Goal: Task Accomplishment & Management: Complete application form

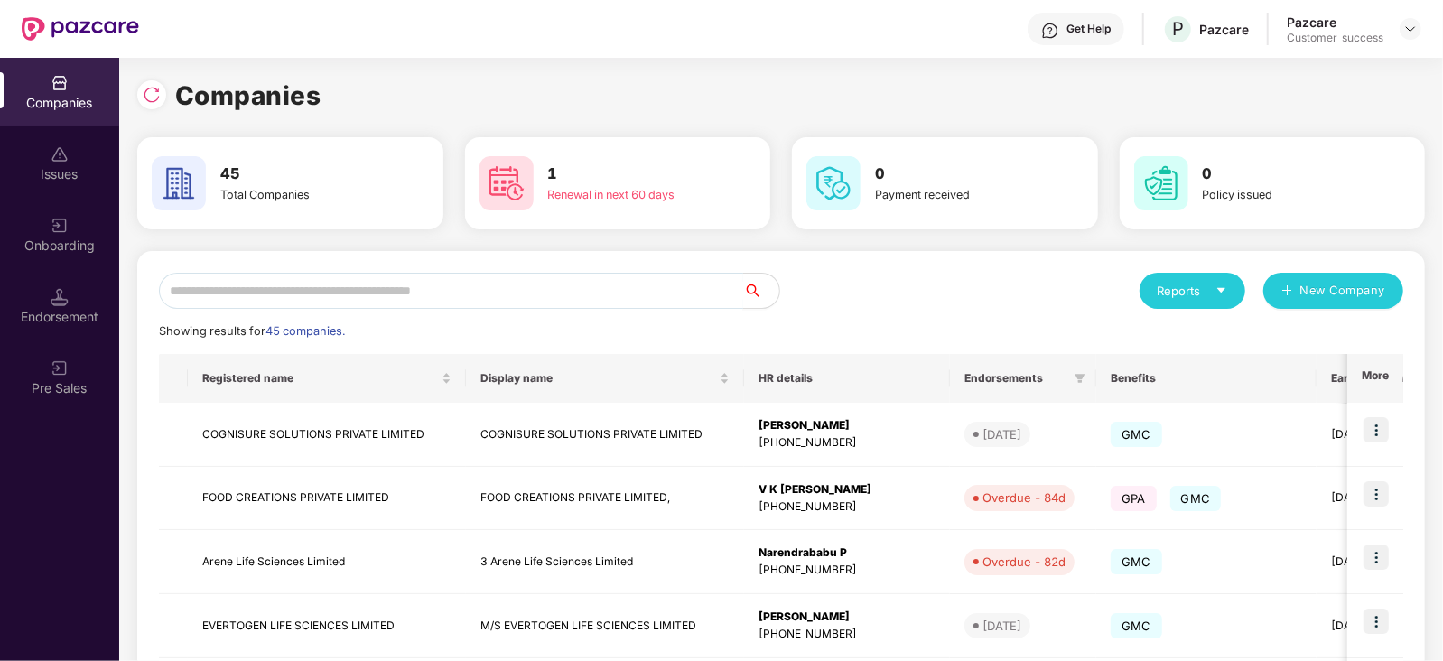
click at [294, 298] on input "text" at bounding box center [451, 291] width 584 height 36
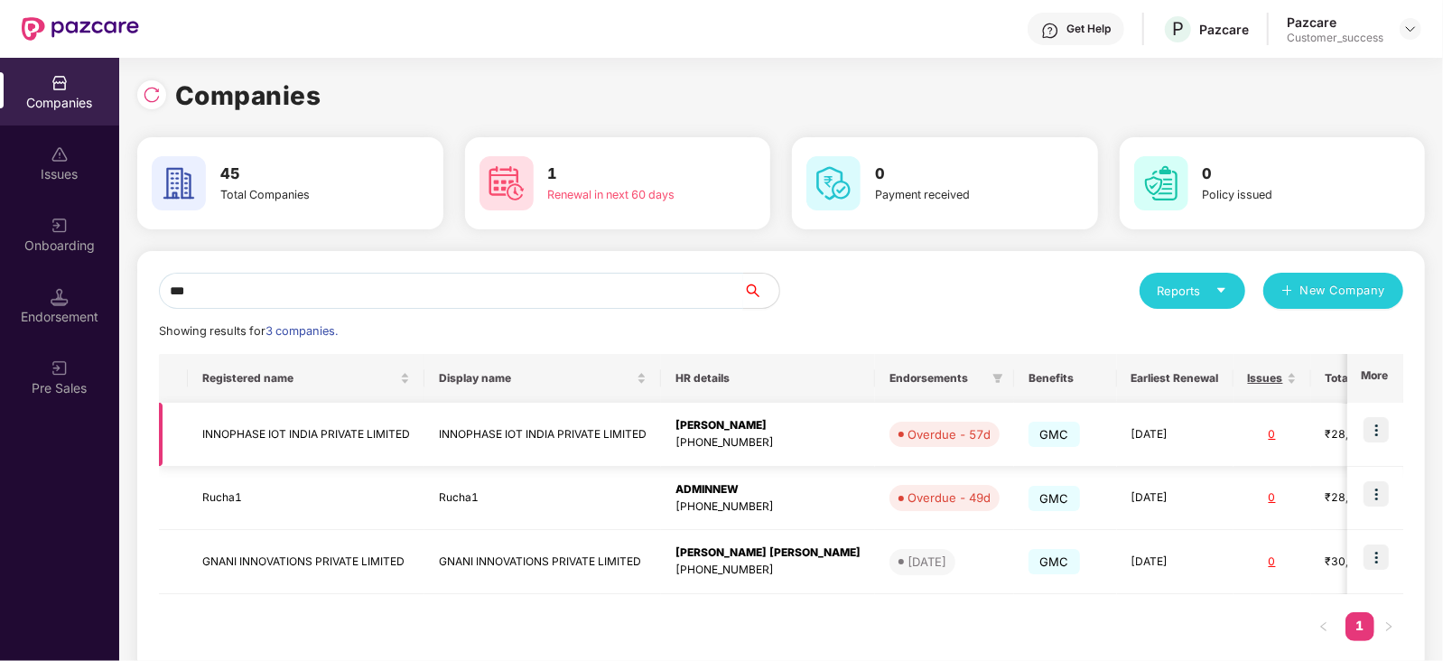
type input "***"
click at [1379, 424] on img at bounding box center [1376, 429] width 25 height 25
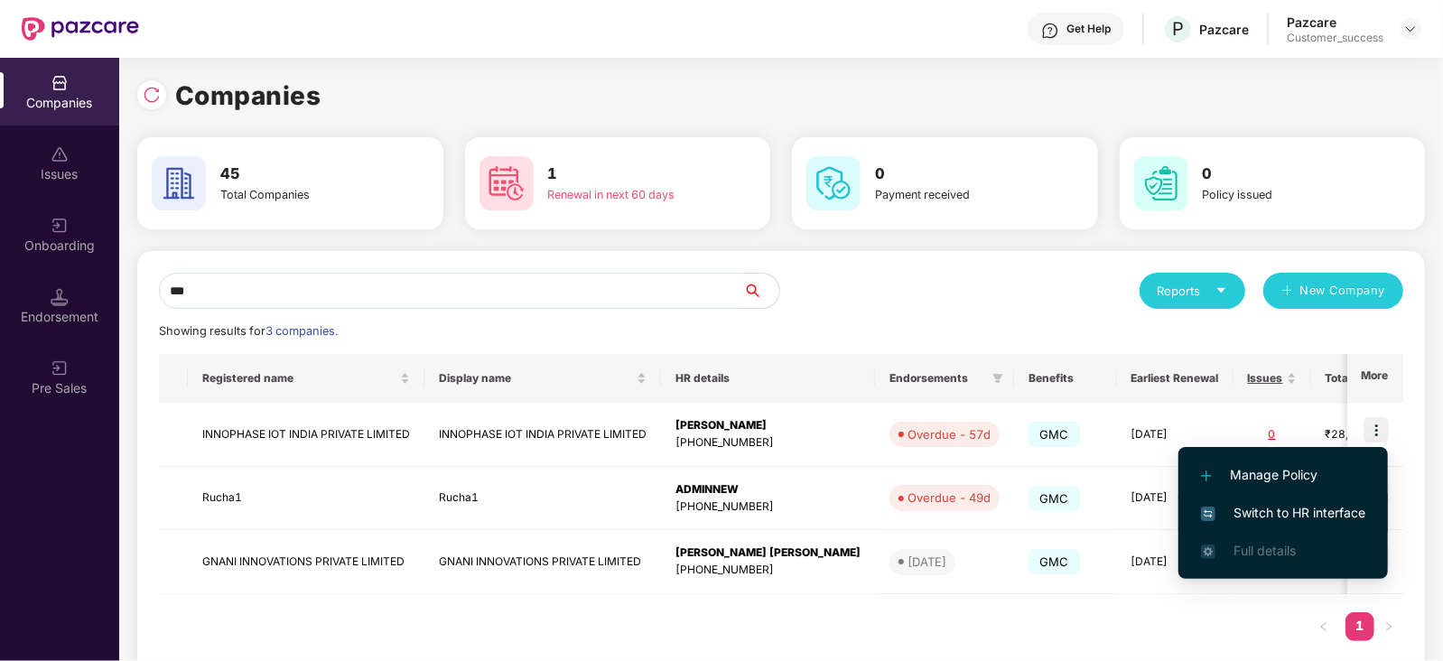
click at [1325, 514] on span "Switch to HR interface" at bounding box center [1283, 513] width 164 height 20
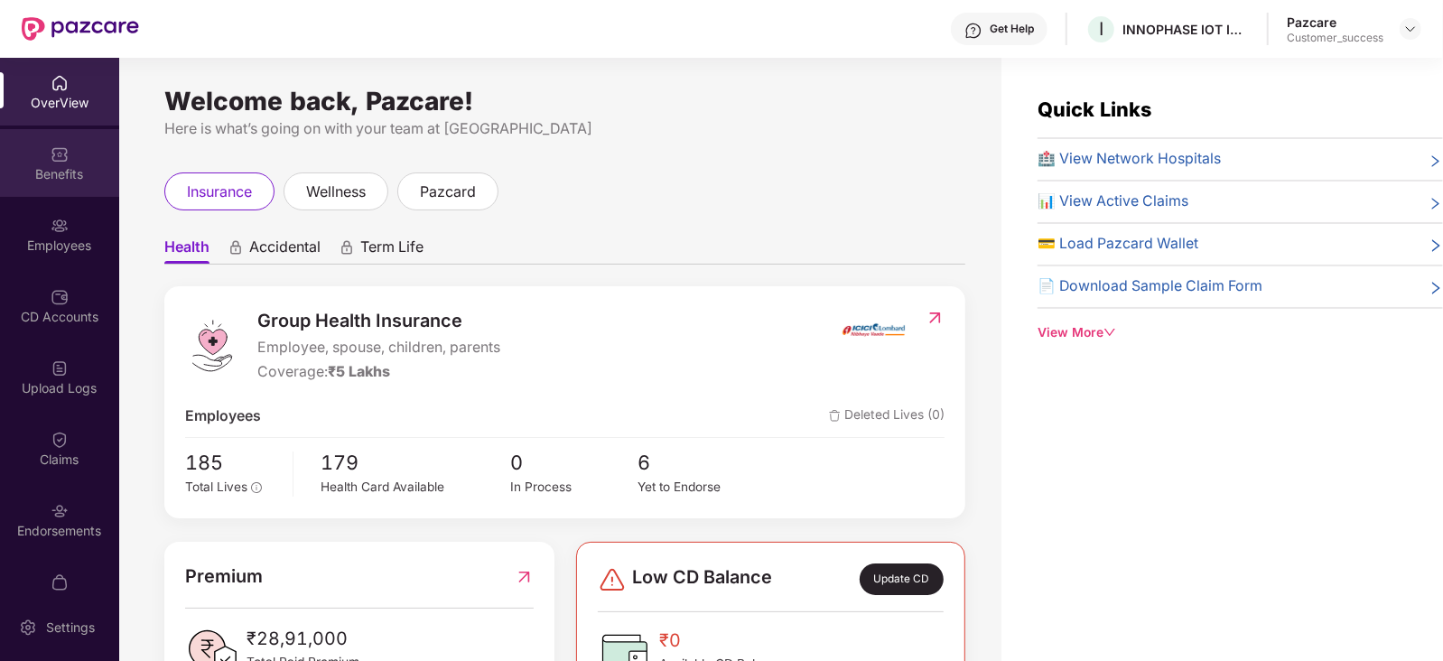
click at [50, 173] on div "Benefits" at bounding box center [59, 174] width 119 height 18
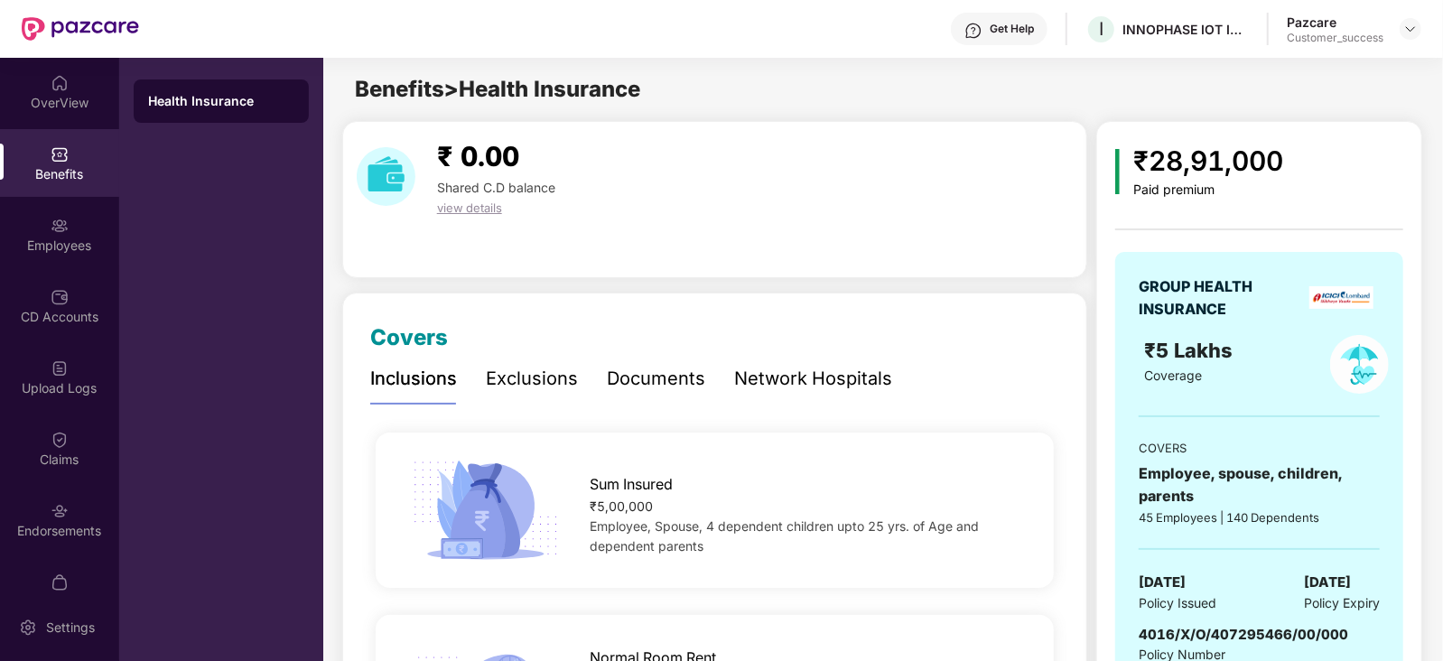
click at [664, 376] on div "Documents" at bounding box center [656, 379] width 98 height 28
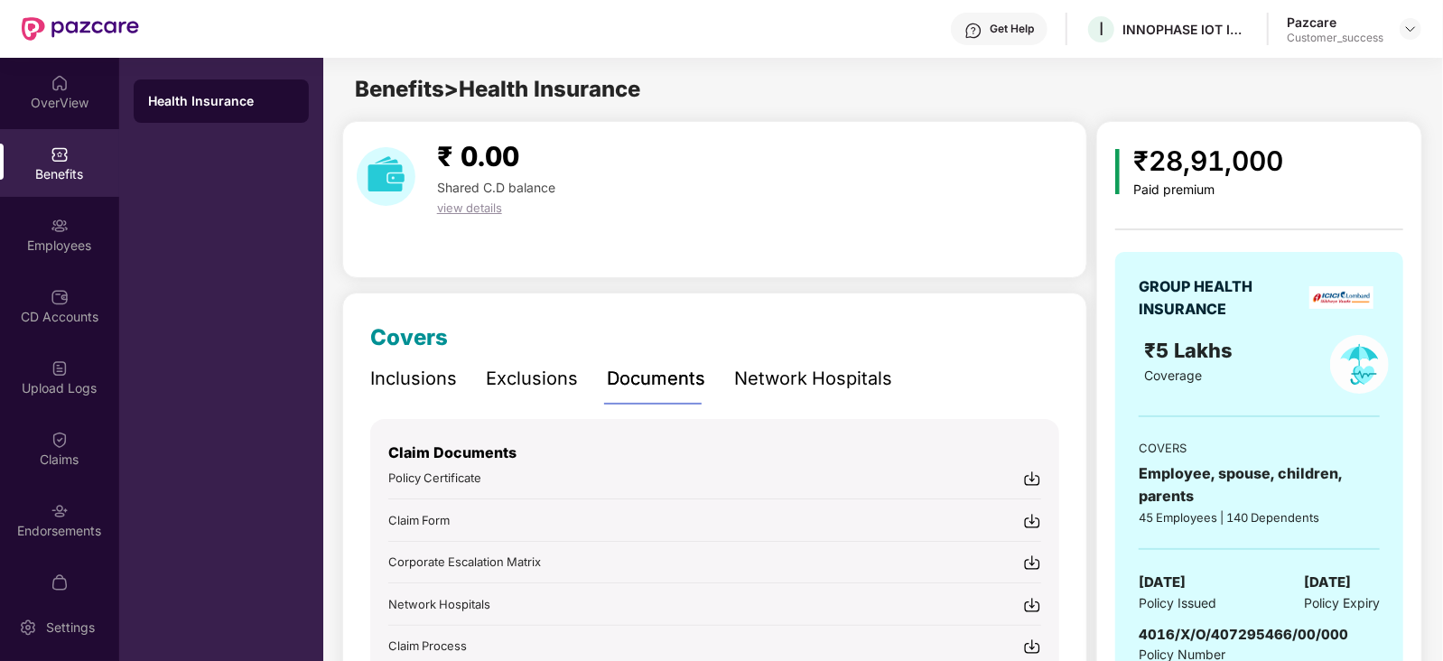
scroll to position [219, 0]
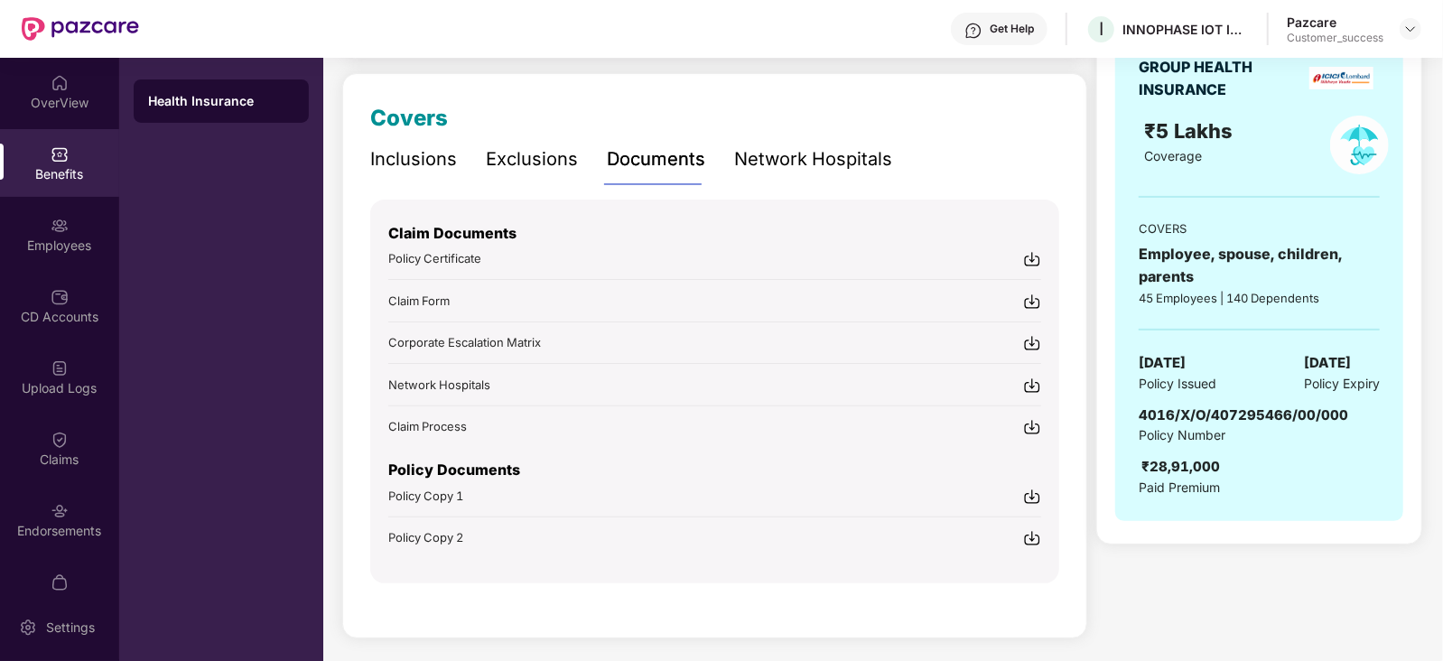
click at [1033, 488] on img at bounding box center [1032, 497] width 18 height 18
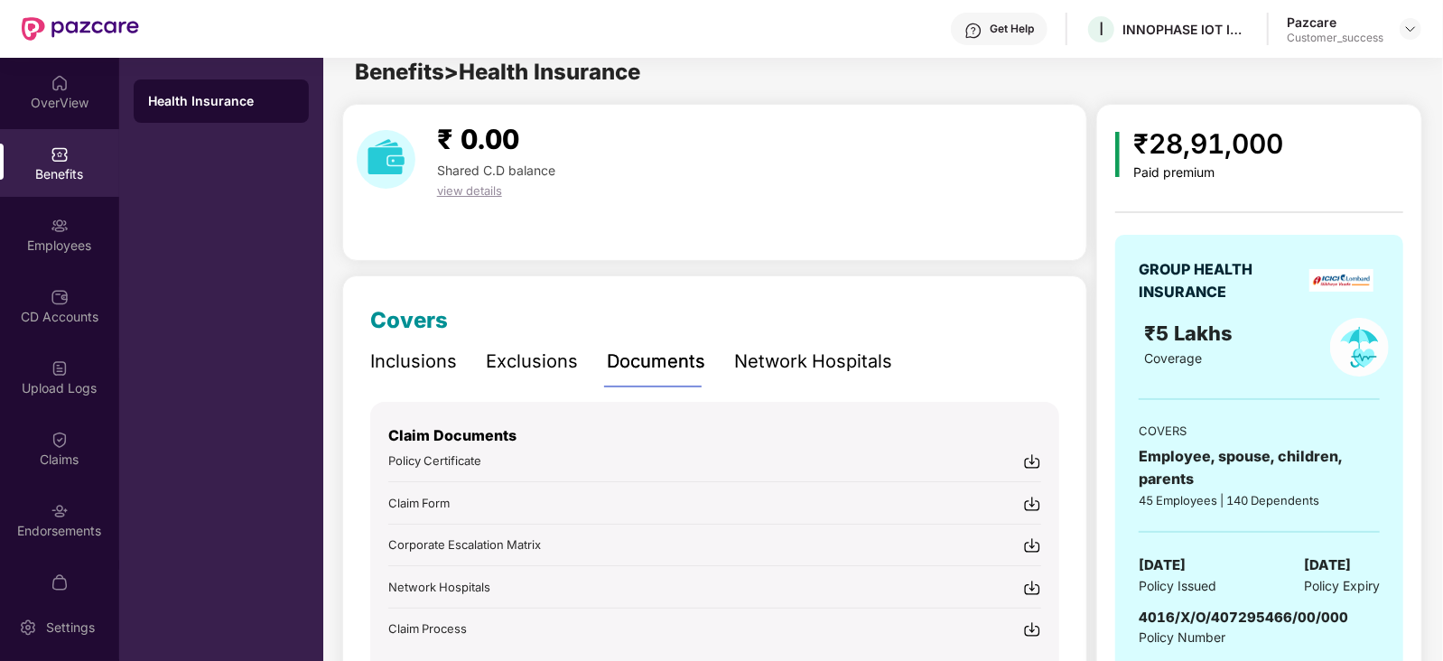
scroll to position [18, 0]
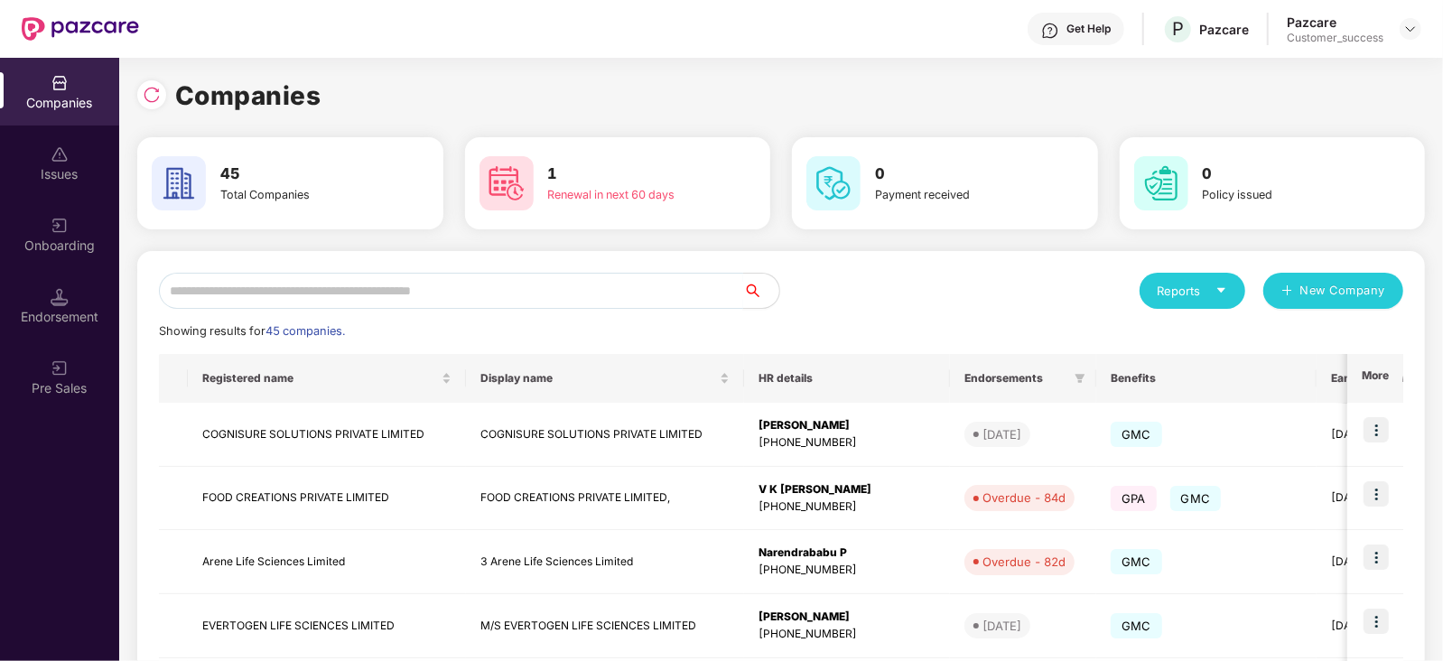
click at [438, 285] on input "text" at bounding box center [451, 291] width 584 height 36
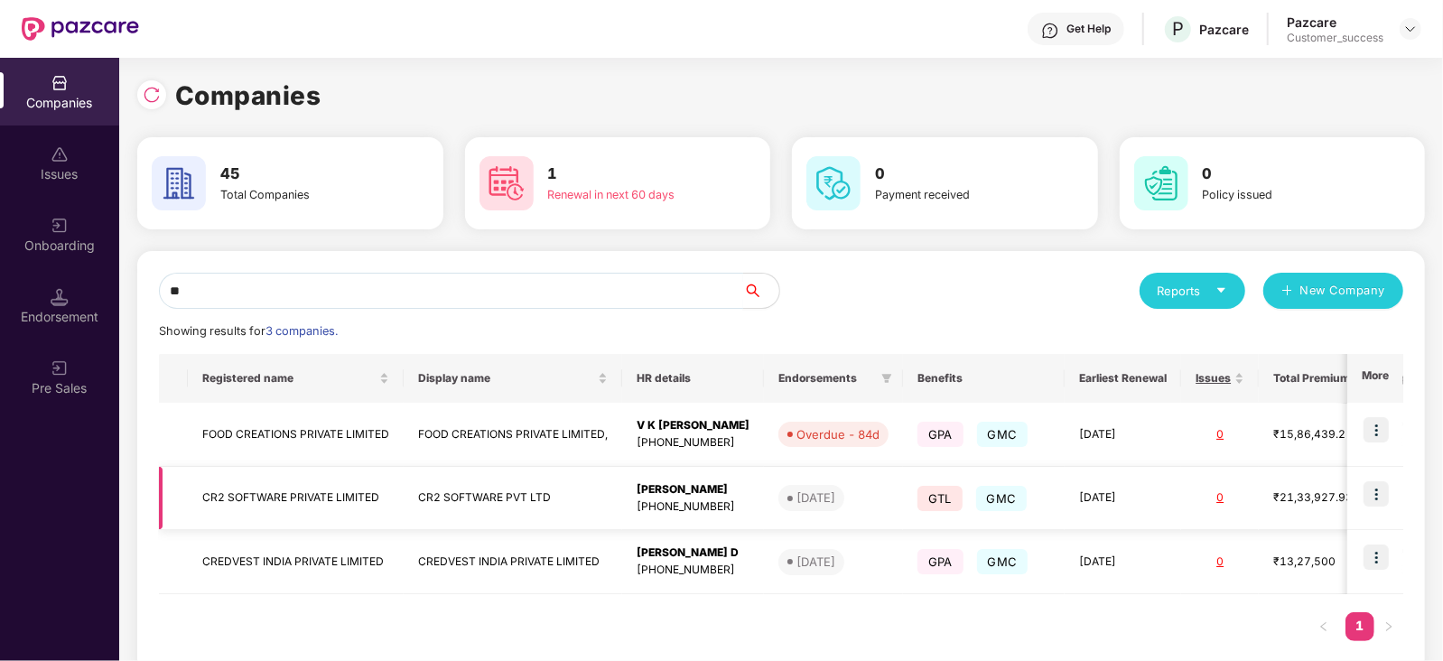
type input "**"
click at [1381, 489] on img at bounding box center [1376, 493] width 25 height 25
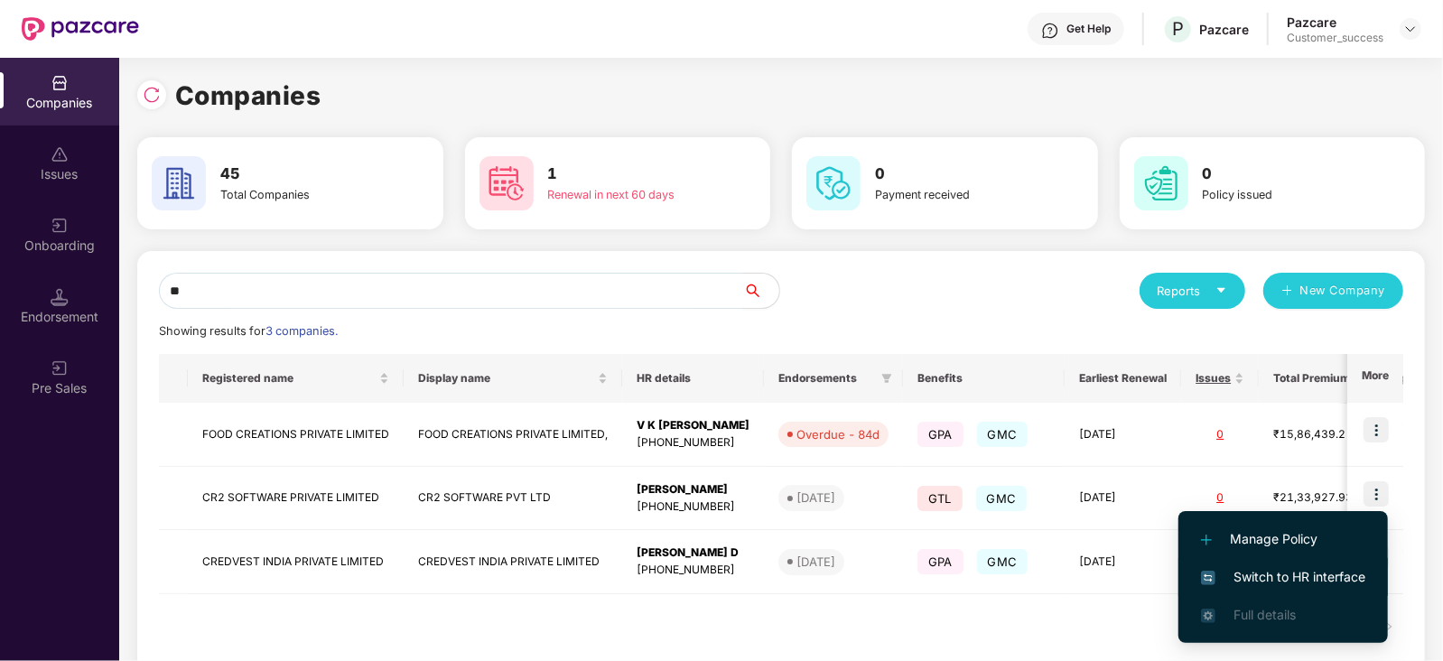
click at [1272, 575] on span "Switch to HR interface" at bounding box center [1283, 577] width 164 height 20
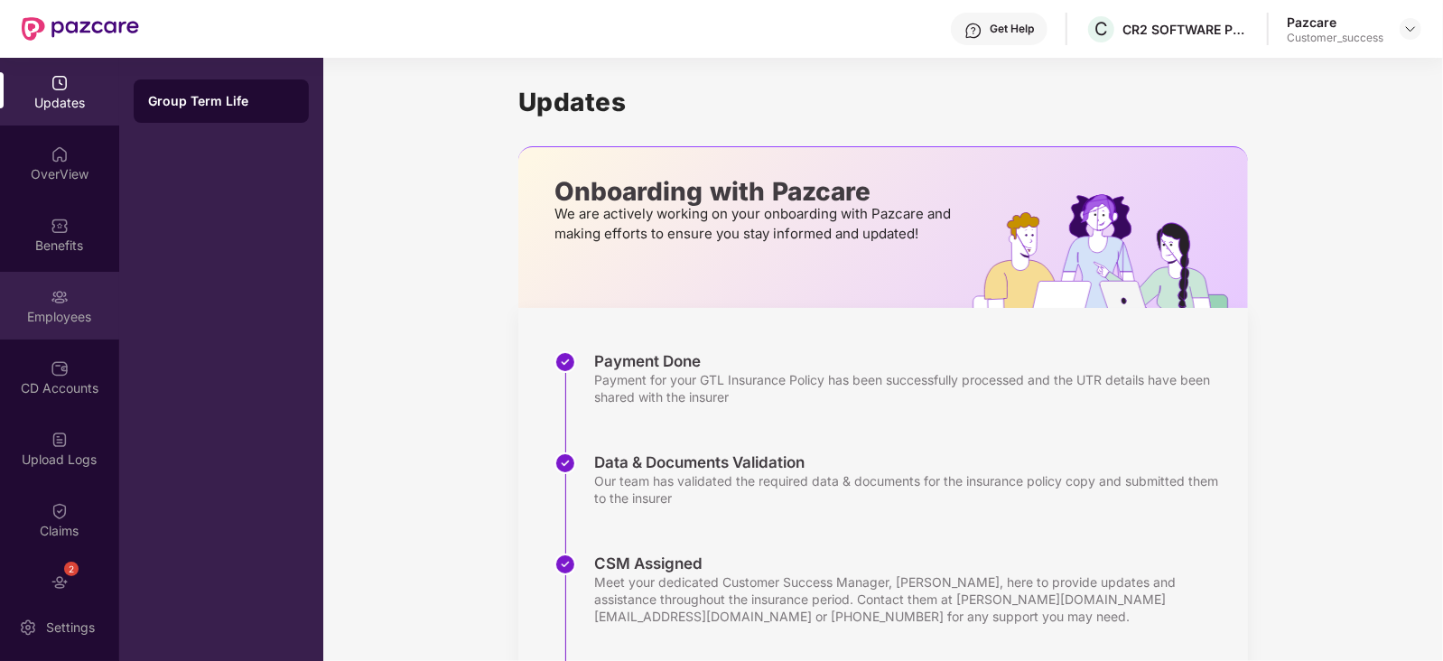
click at [51, 301] on img at bounding box center [60, 297] width 18 height 18
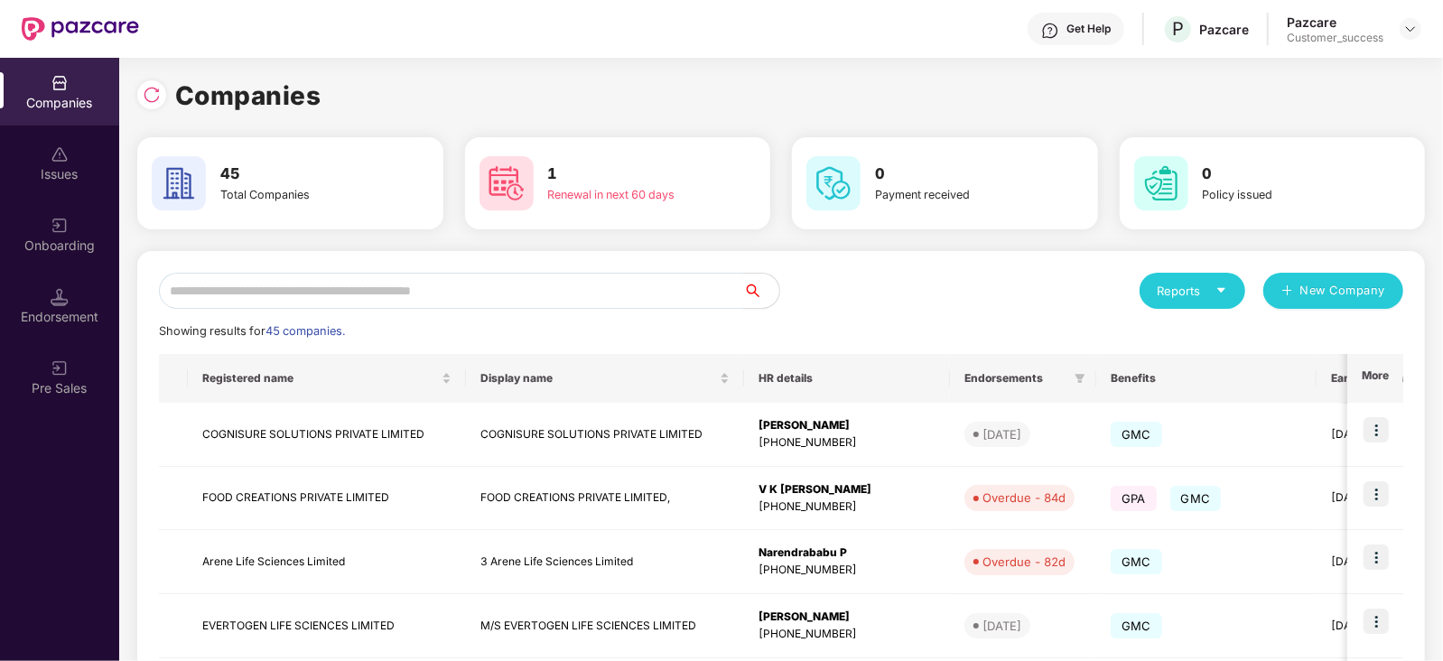
click at [330, 278] on input "text" at bounding box center [451, 291] width 584 height 36
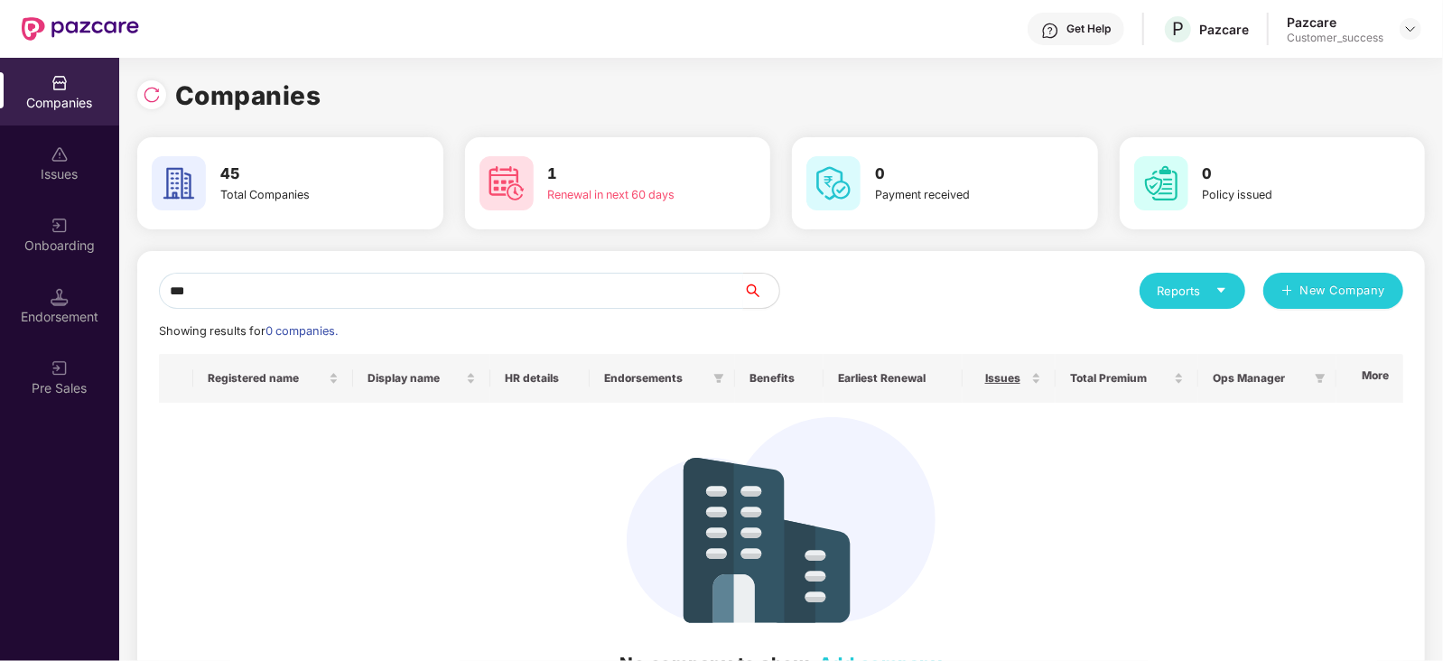
type input "***"
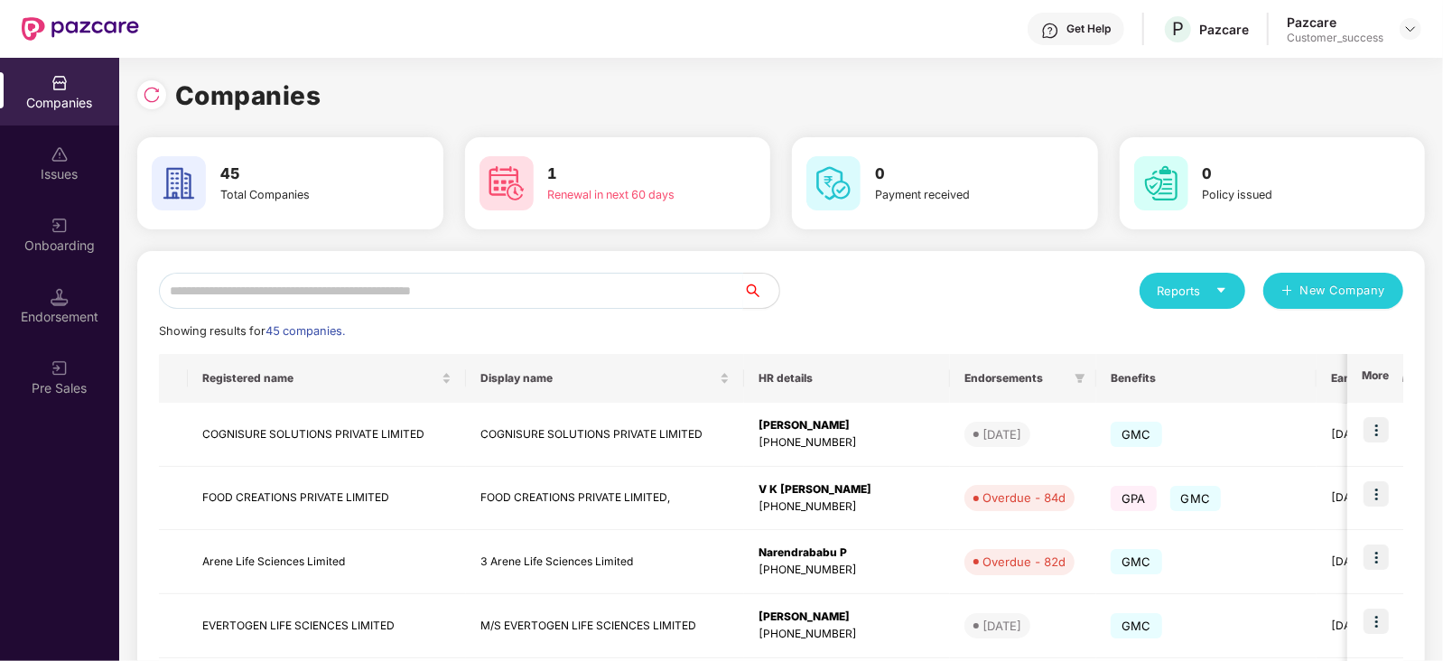
click at [384, 289] on input "text" at bounding box center [451, 291] width 584 height 36
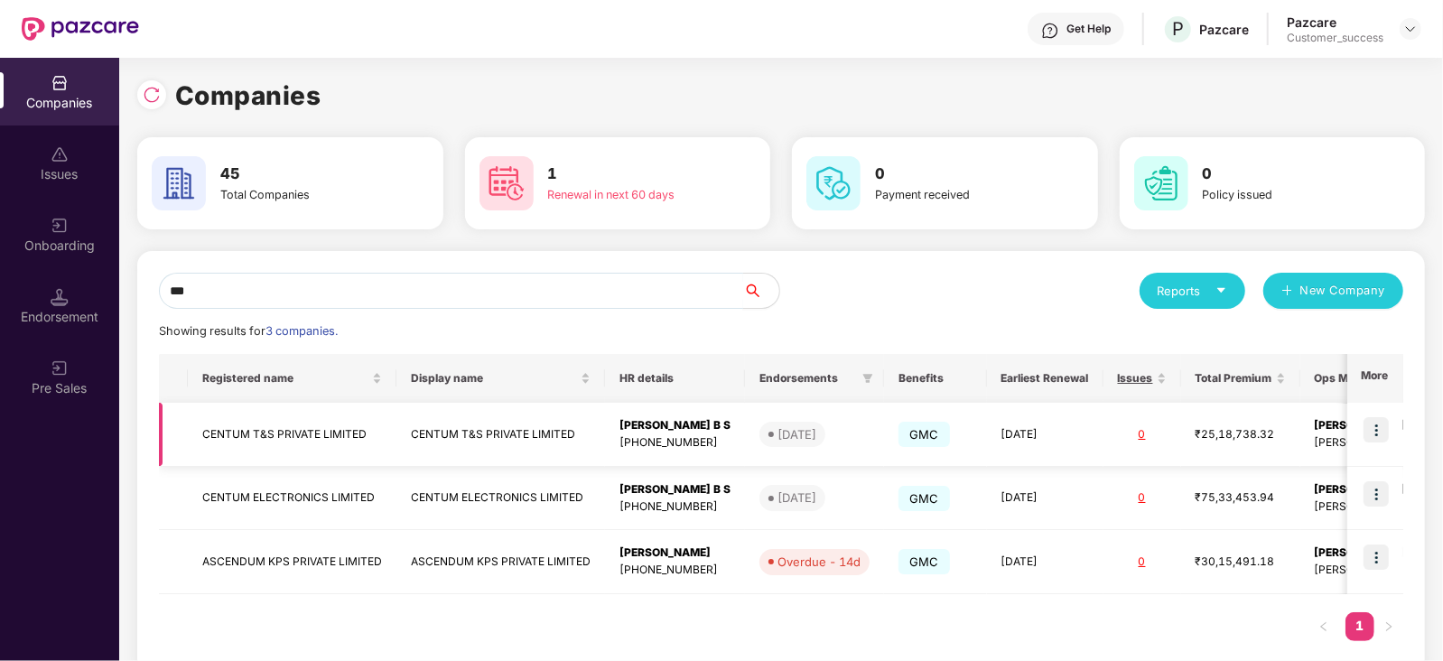
type input "***"
click at [816, 426] on div "[DATE]" at bounding box center [796, 434] width 39 height 18
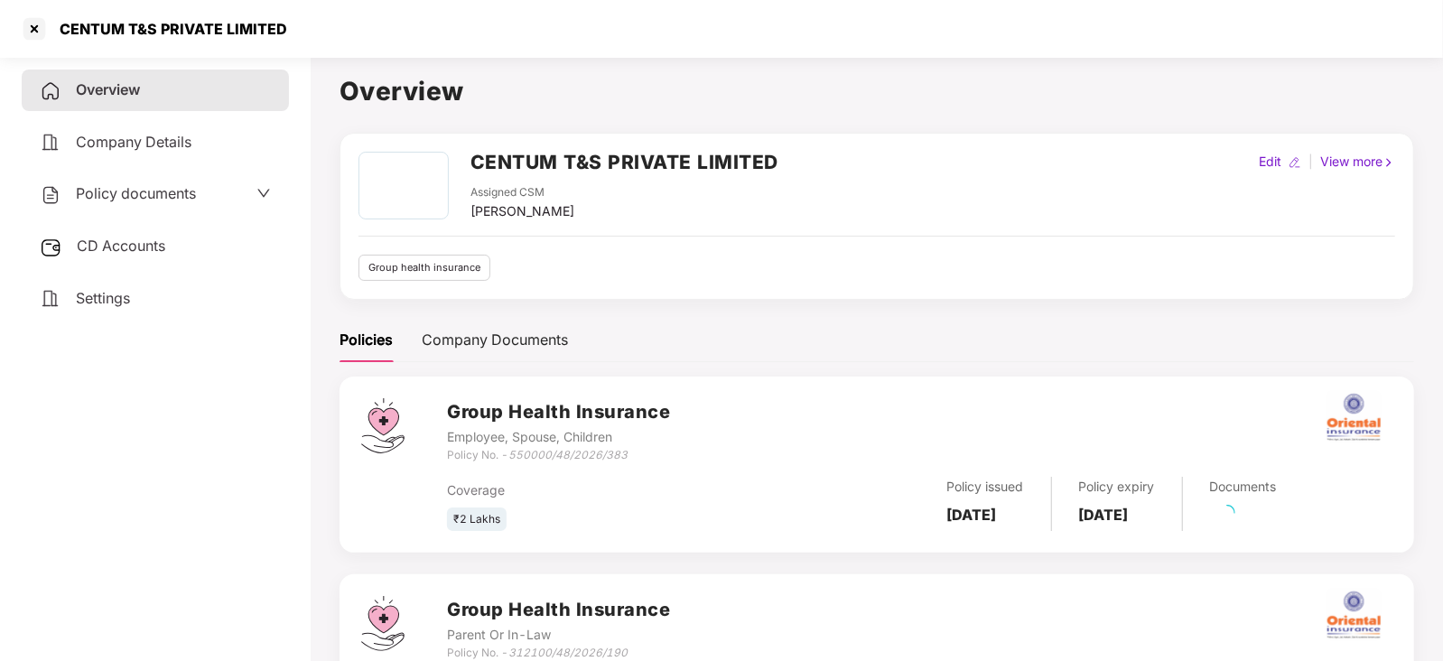
scroll to position [132, 0]
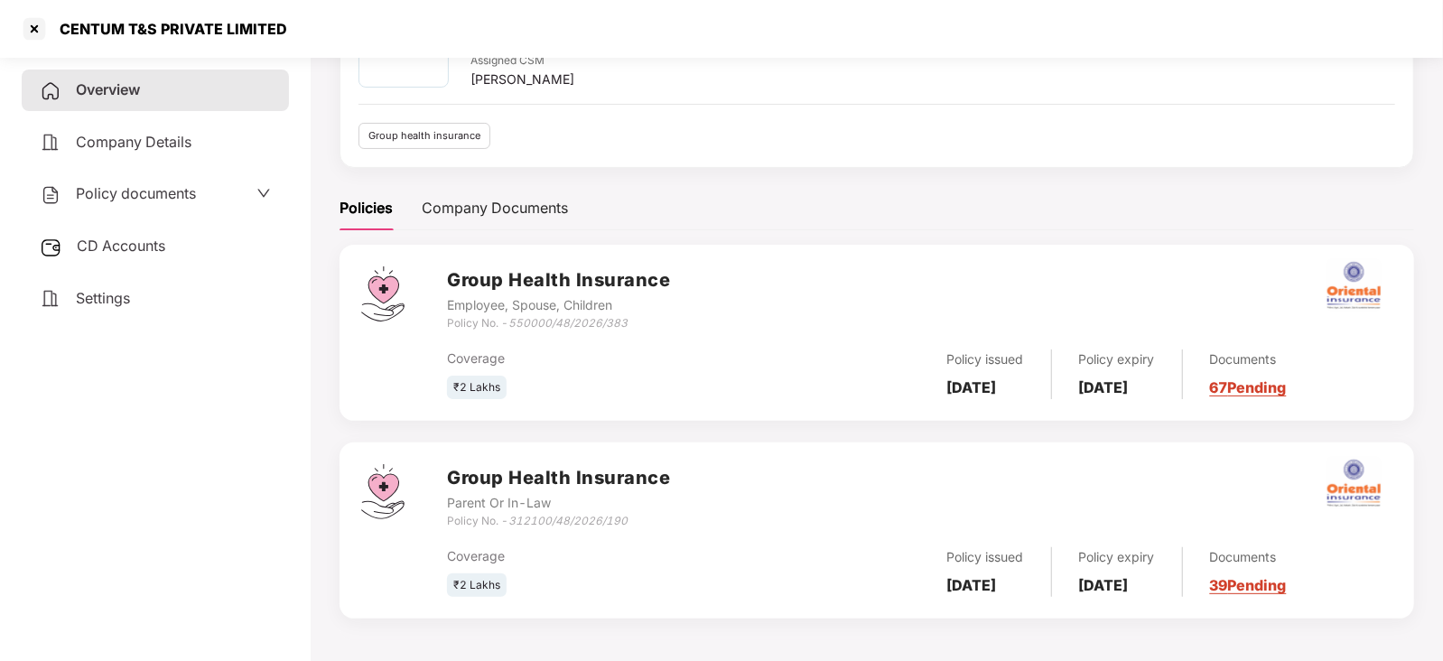
click at [1277, 589] on link "39 Pending" at bounding box center [1248, 585] width 77 height 18
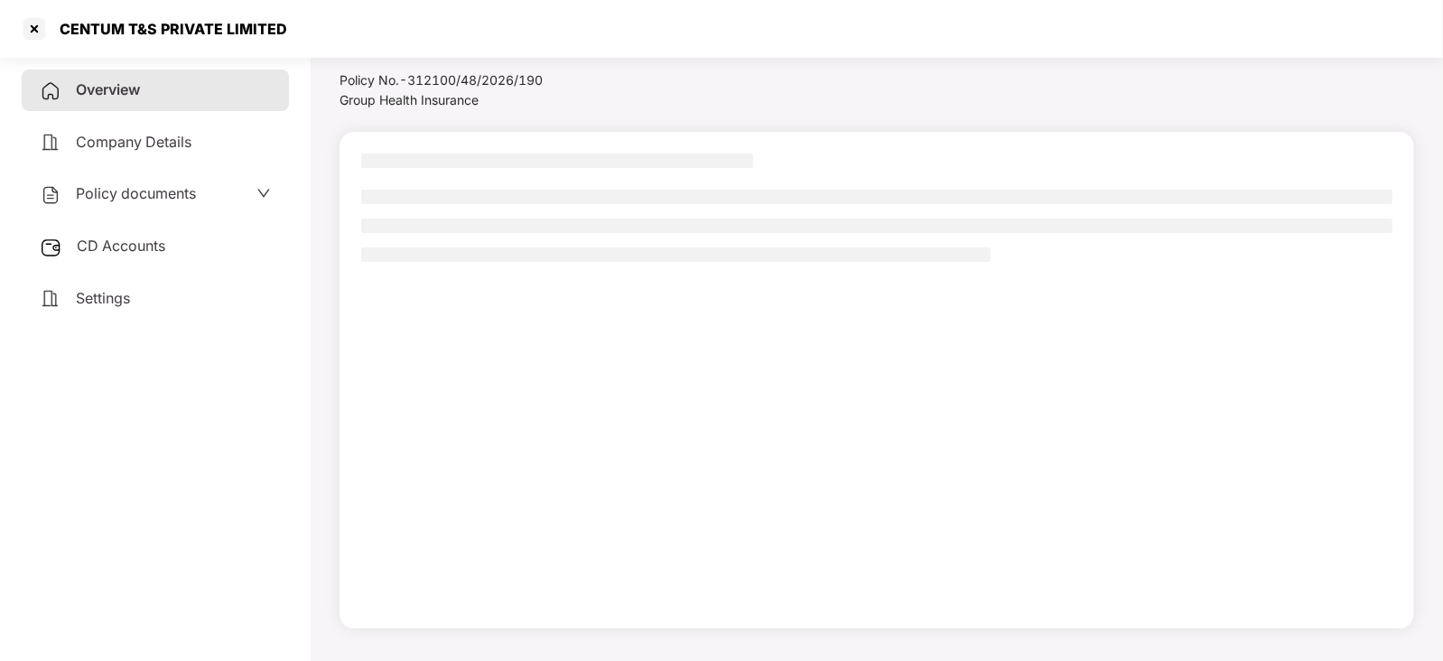
scroll to position [49, 0]
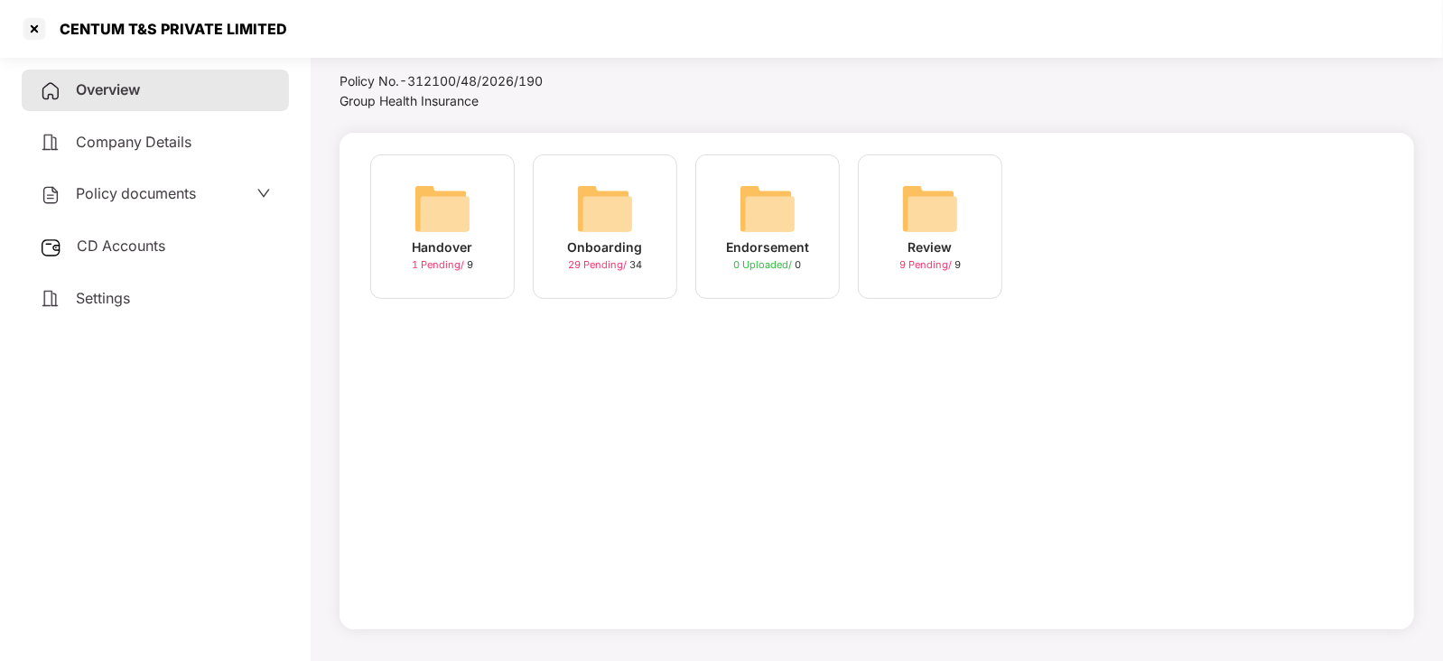
click at [605, 210] on img at bounding box center [605, 209] width 58 height 58
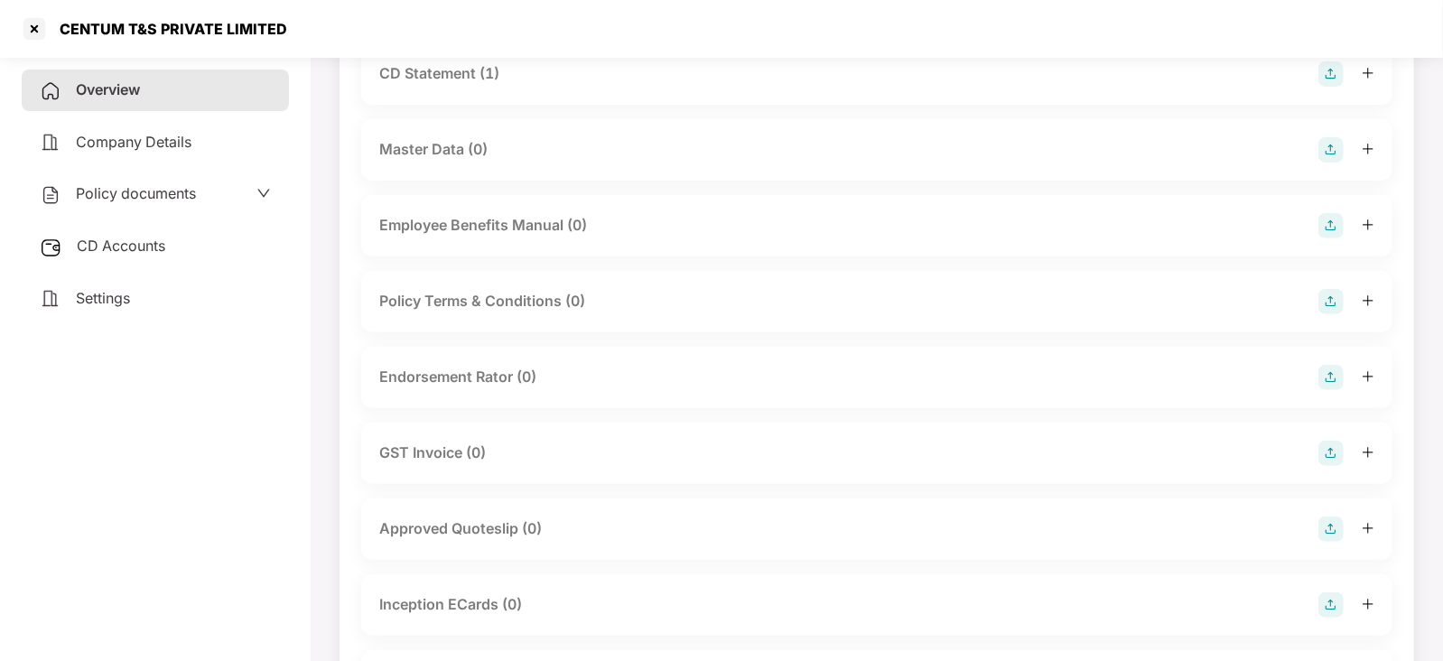
scroll to position [312, 0]
click at [1326, 372] on img at bounding box center [1330, 376] width 25 height 25
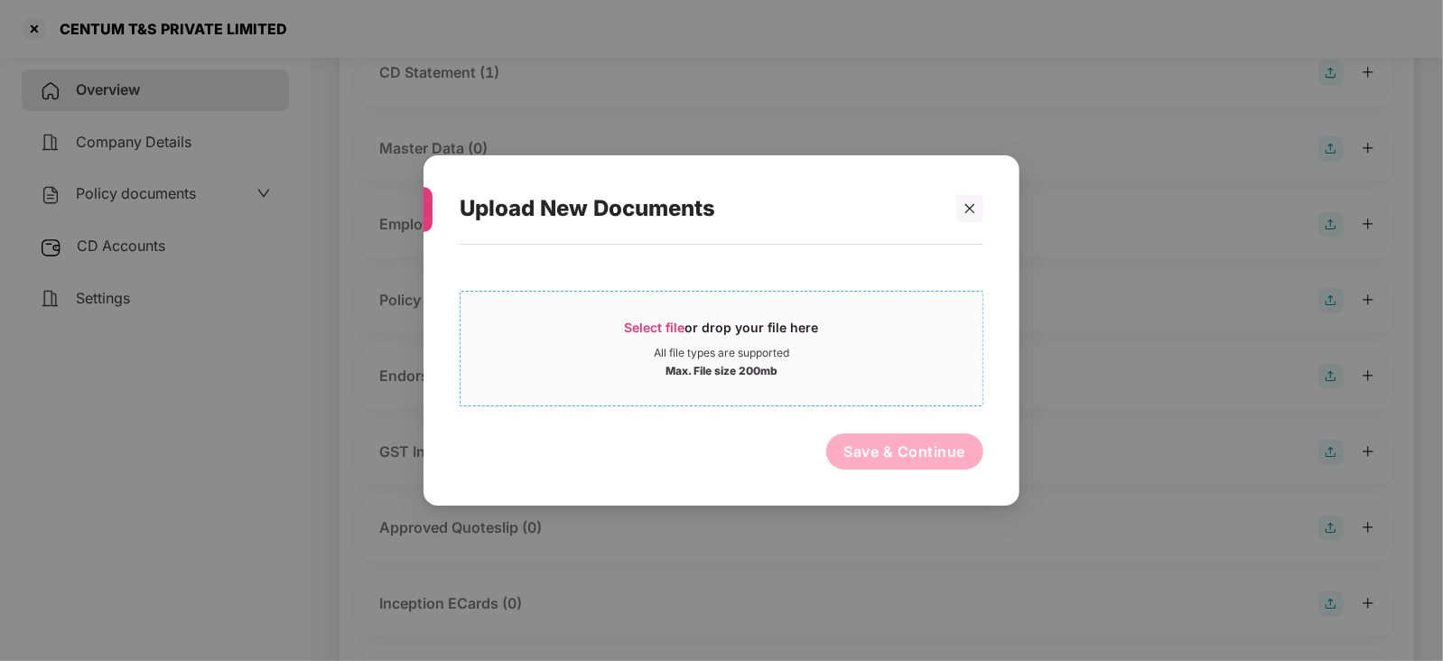
click at [664, 321] on span "Select file" at bounding box center [655, 327] width 61 height 15
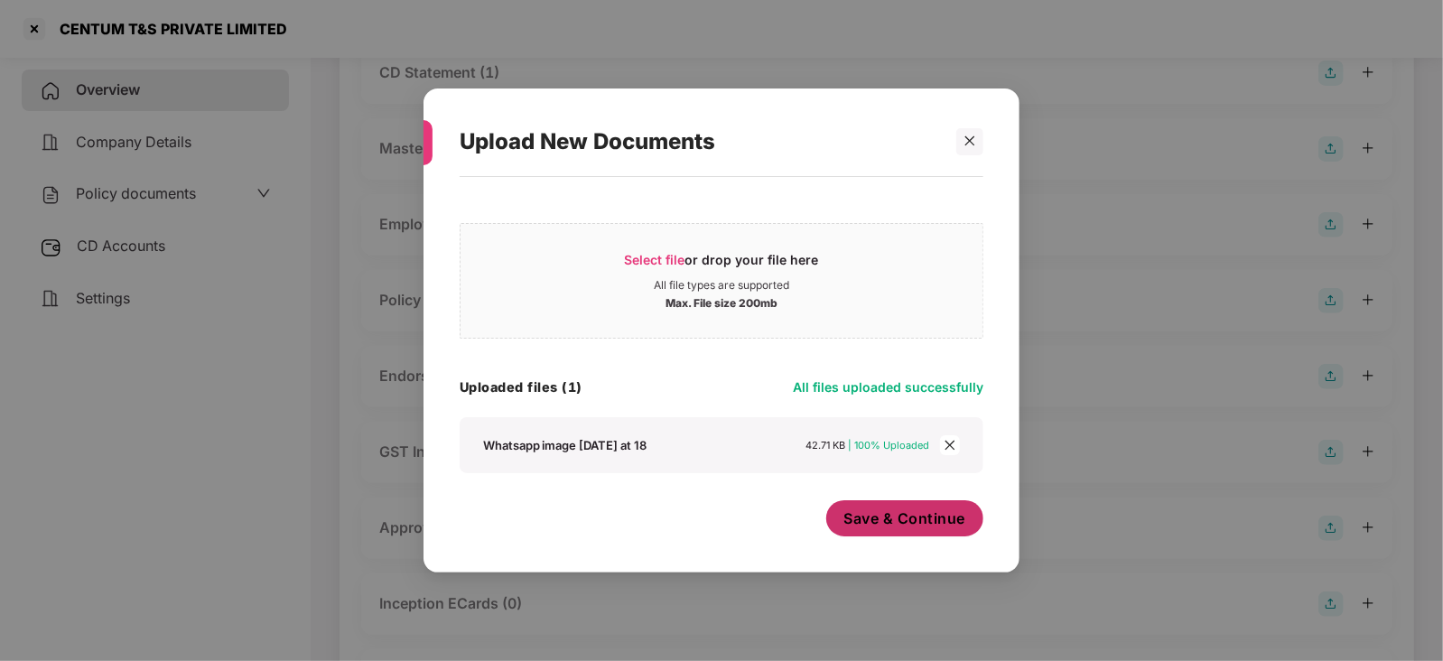
click at [918, 526] on span "Save & Continue" at bounding box center [905, 518] width 122 height 20
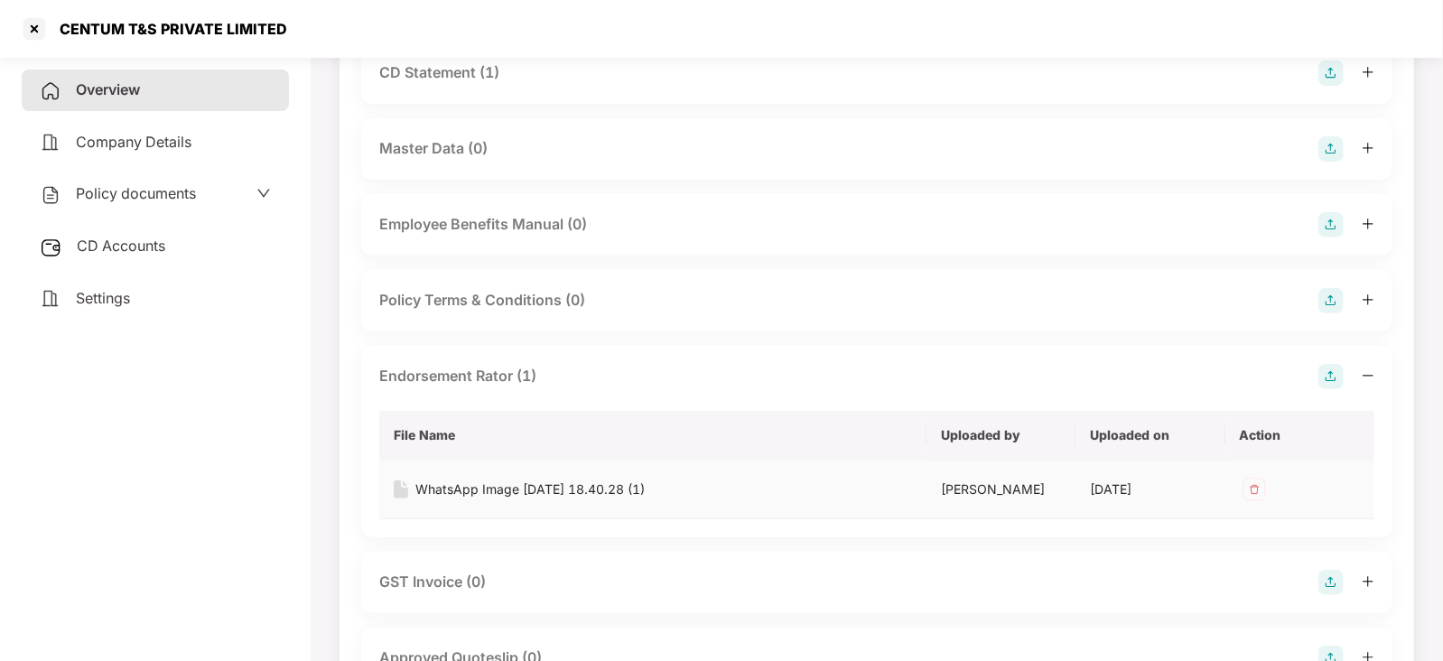
click at [561, 489] on div "WhatsApp Image 2025-10-09 at 18.40.28 (1)" at bounding box center [529, 490] width 229 height 20
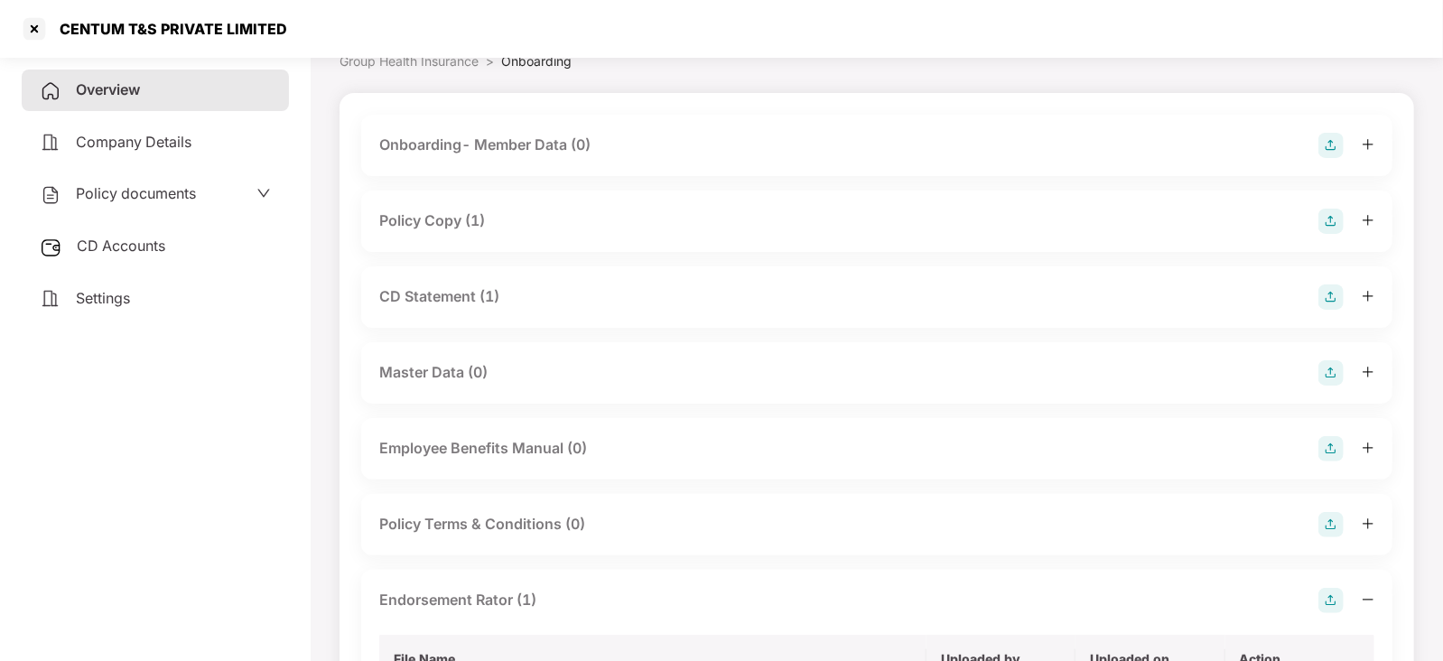
scroll to position [0, 0]
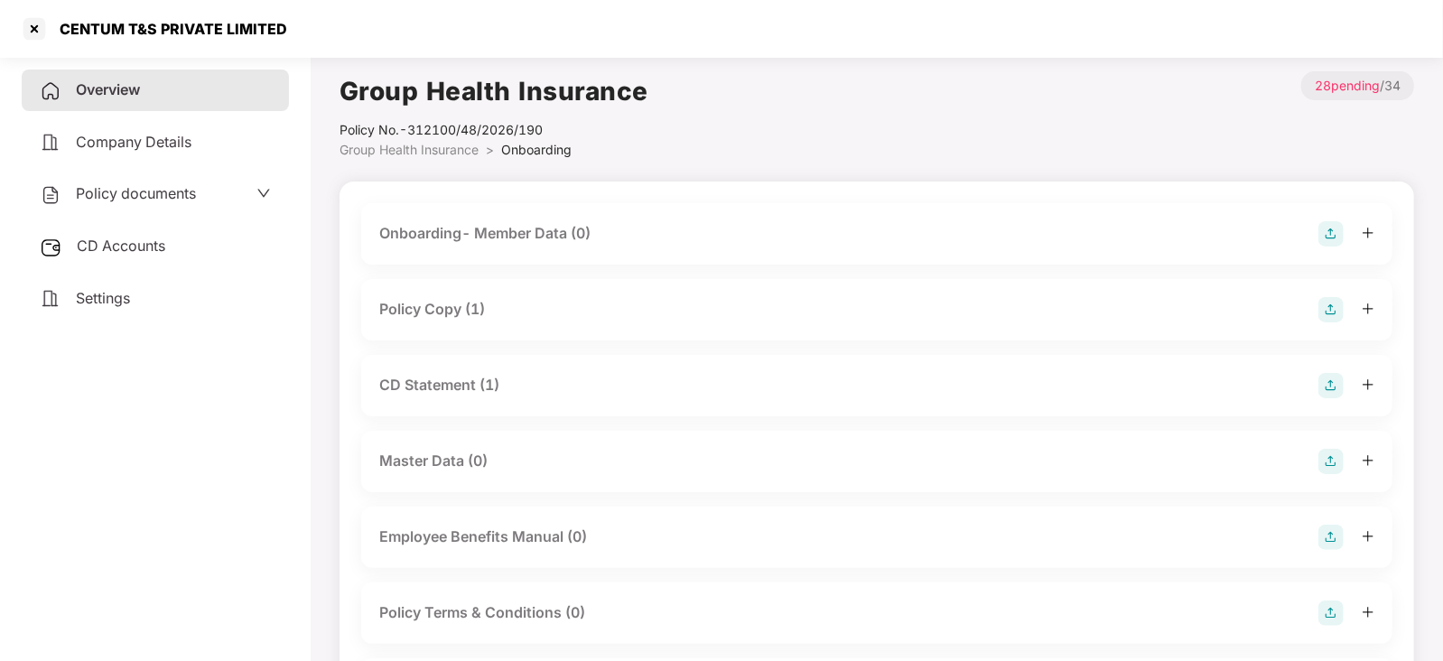
scroll to position [49, 0]
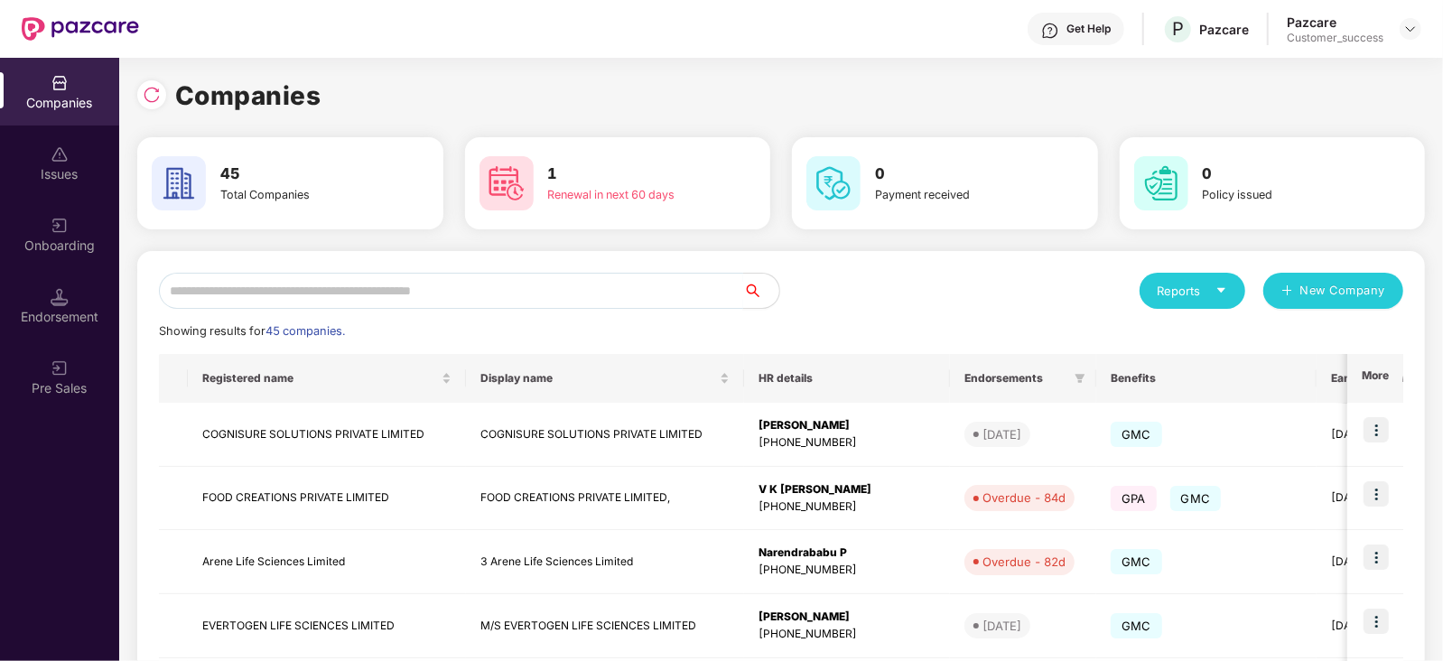
click at [309, 281] on input "text" at bounding box center [451, 291] width 584 height 36
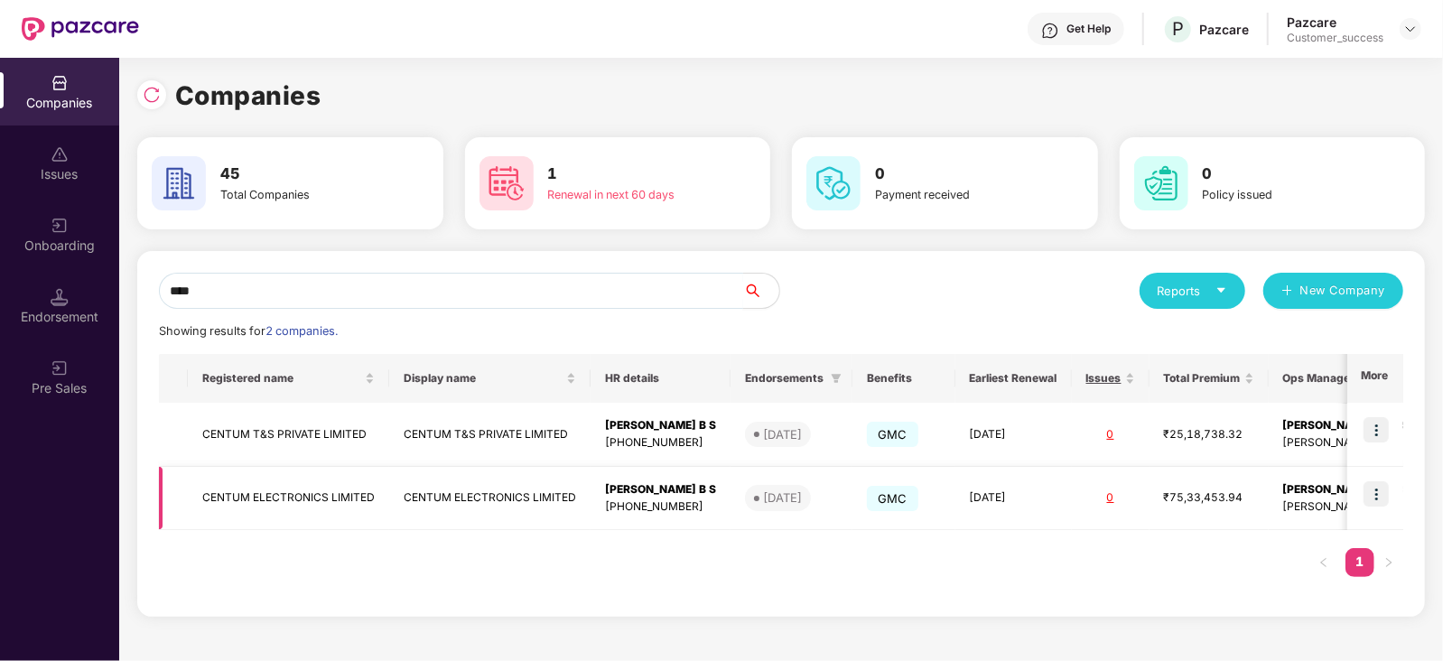
type input "****"
click at [676, 493] on div "Raghavendra Rao B S" at bounding box center [660, 489] width 111 height 17
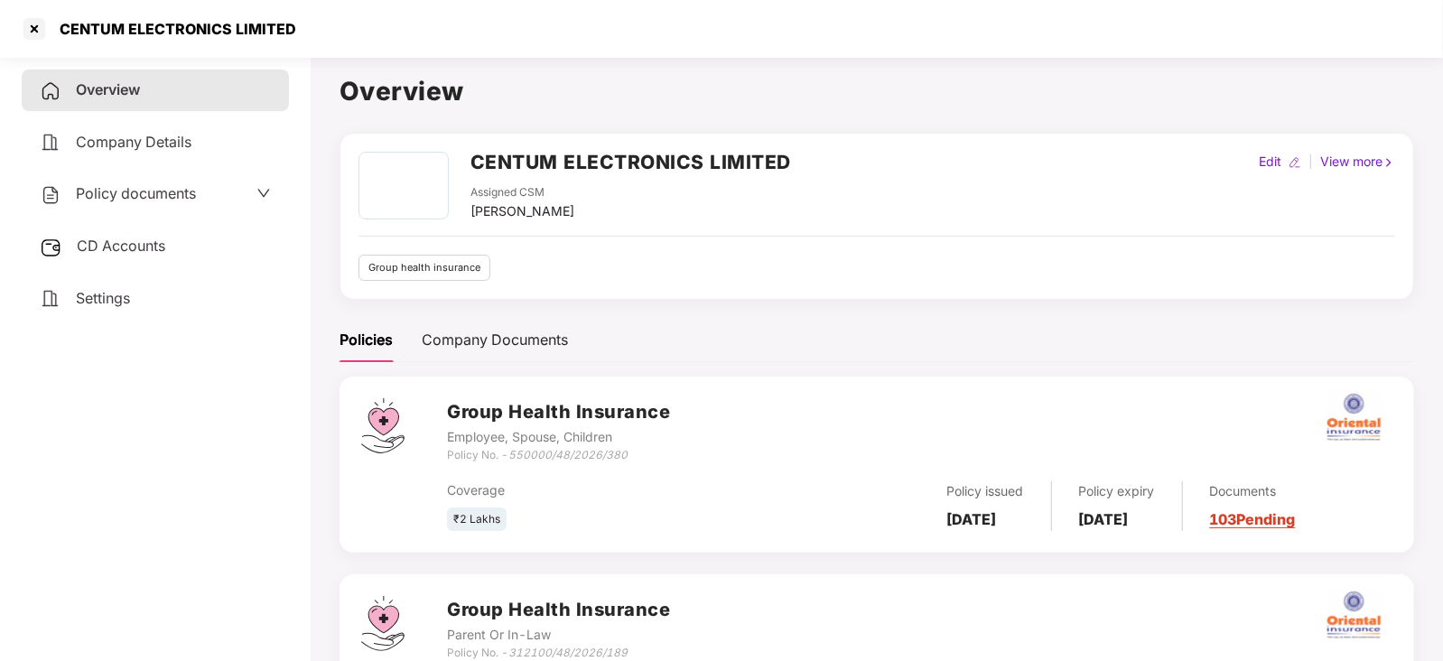
scroll to position [132, 0]
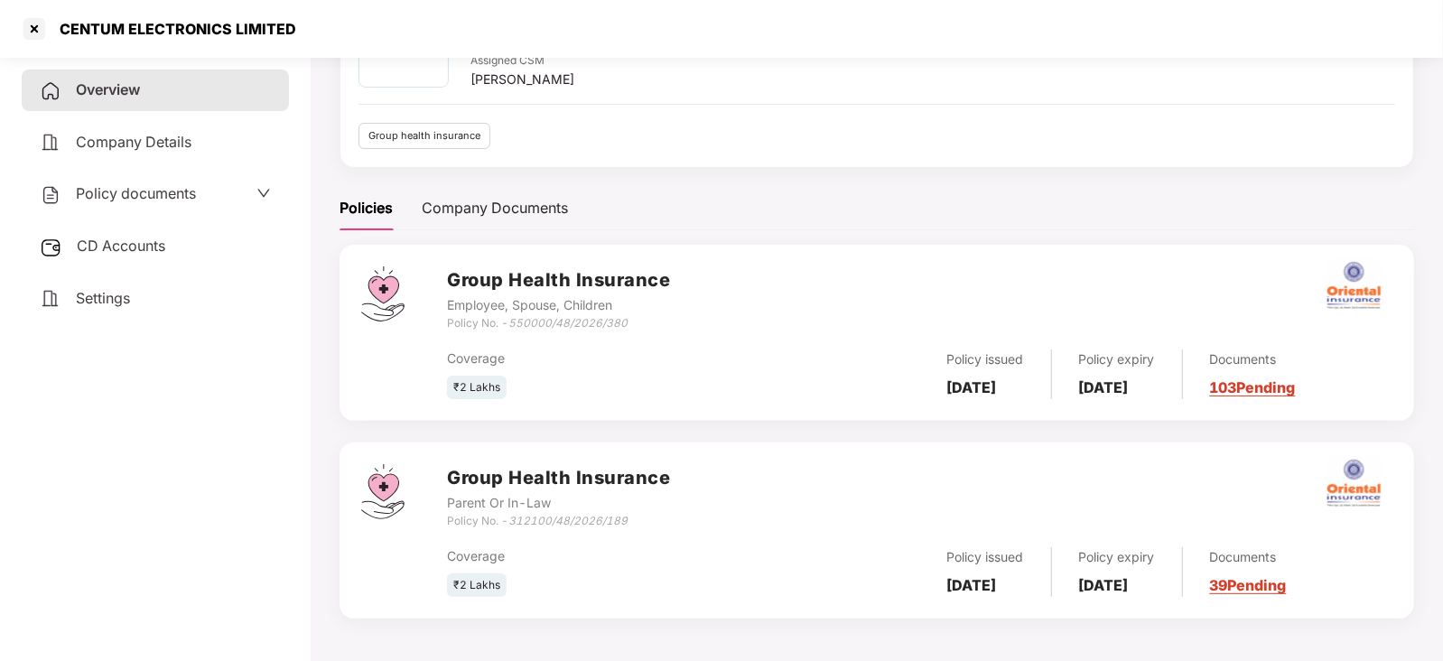
click at [1275, 589] on link "39 Pending" at bounding box center [1248, 585] width 77 height 18
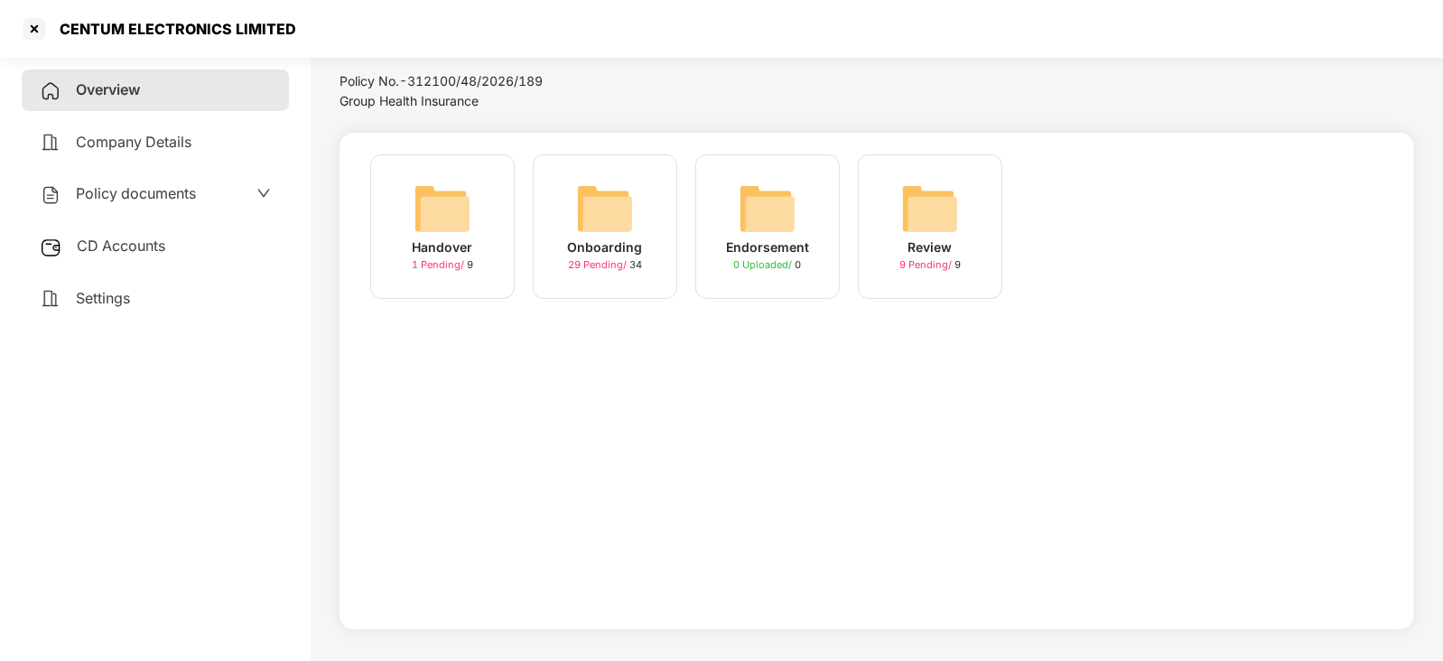
click at [596, 223] on img at bounding box center [605, 209] width 58 height 58
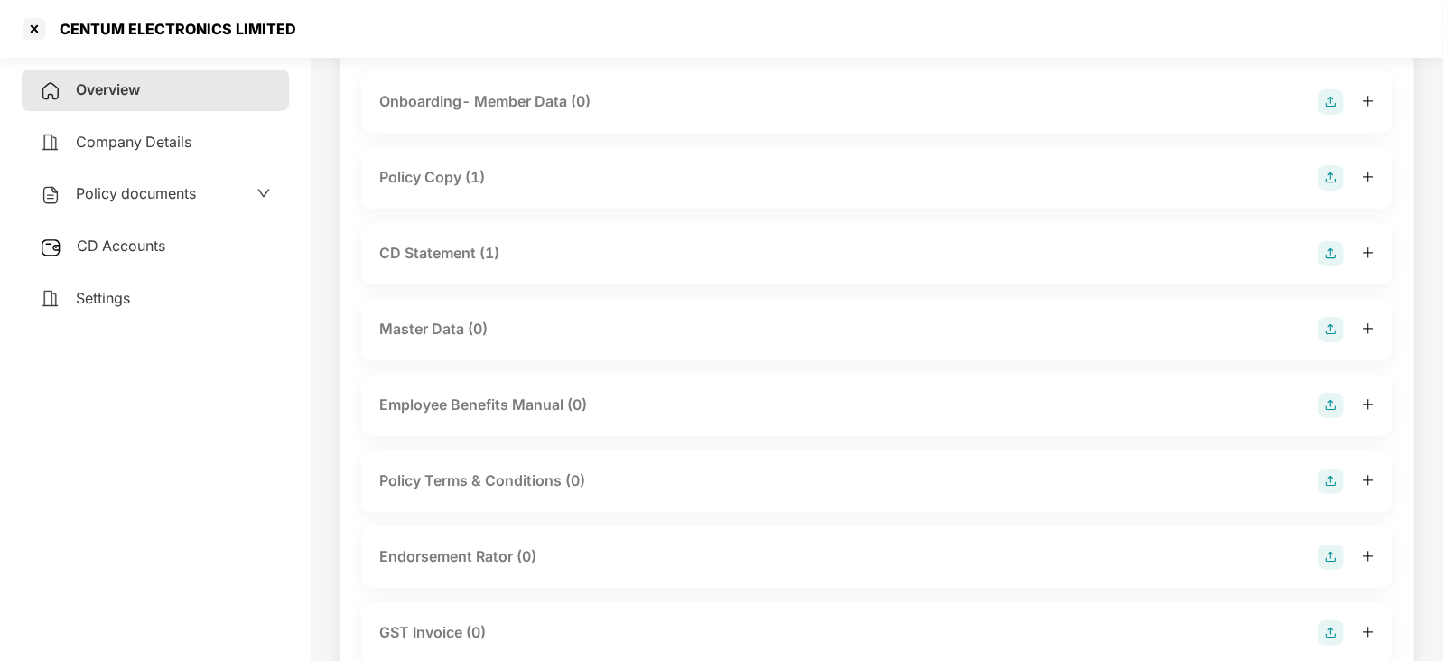
scroll to position [207, 0]
click at [1333, 478] on img at bounding box center [1330, 482] width 25 height 25
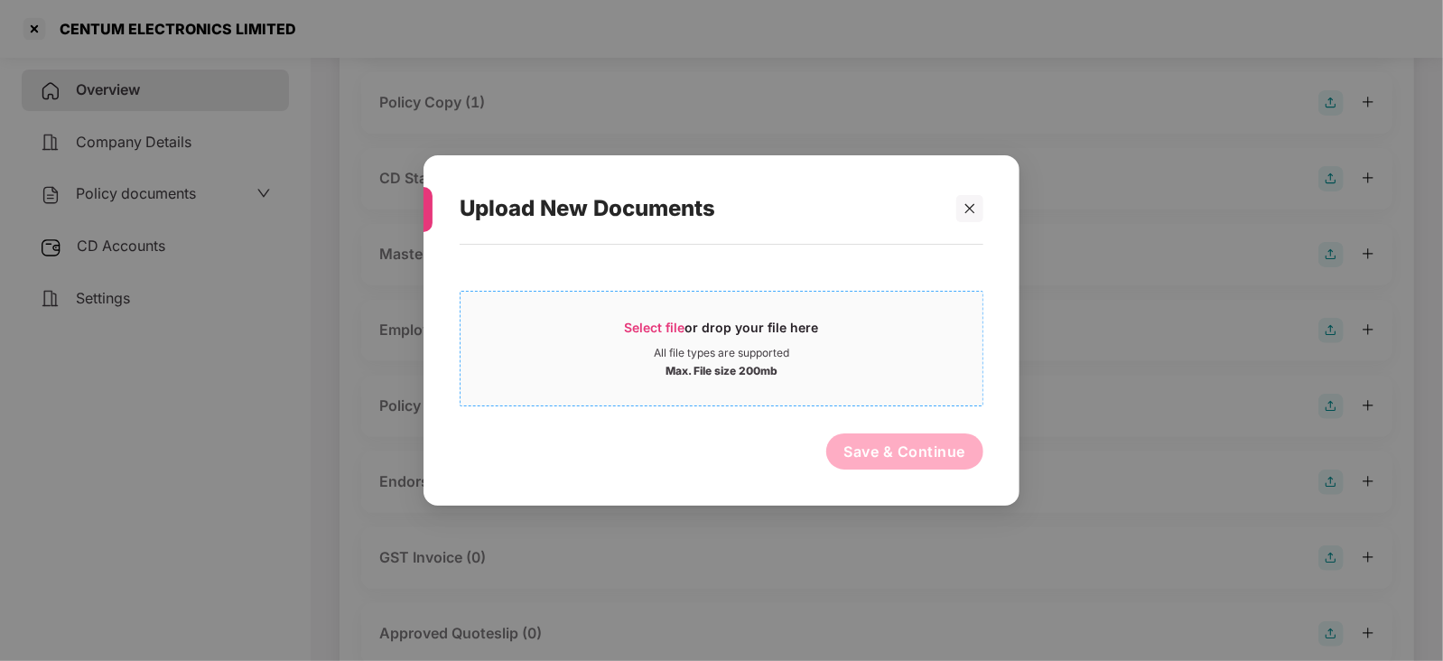
click at [662, 323] on span "Select file" at bounding box center [655, 327] width 61 height 15
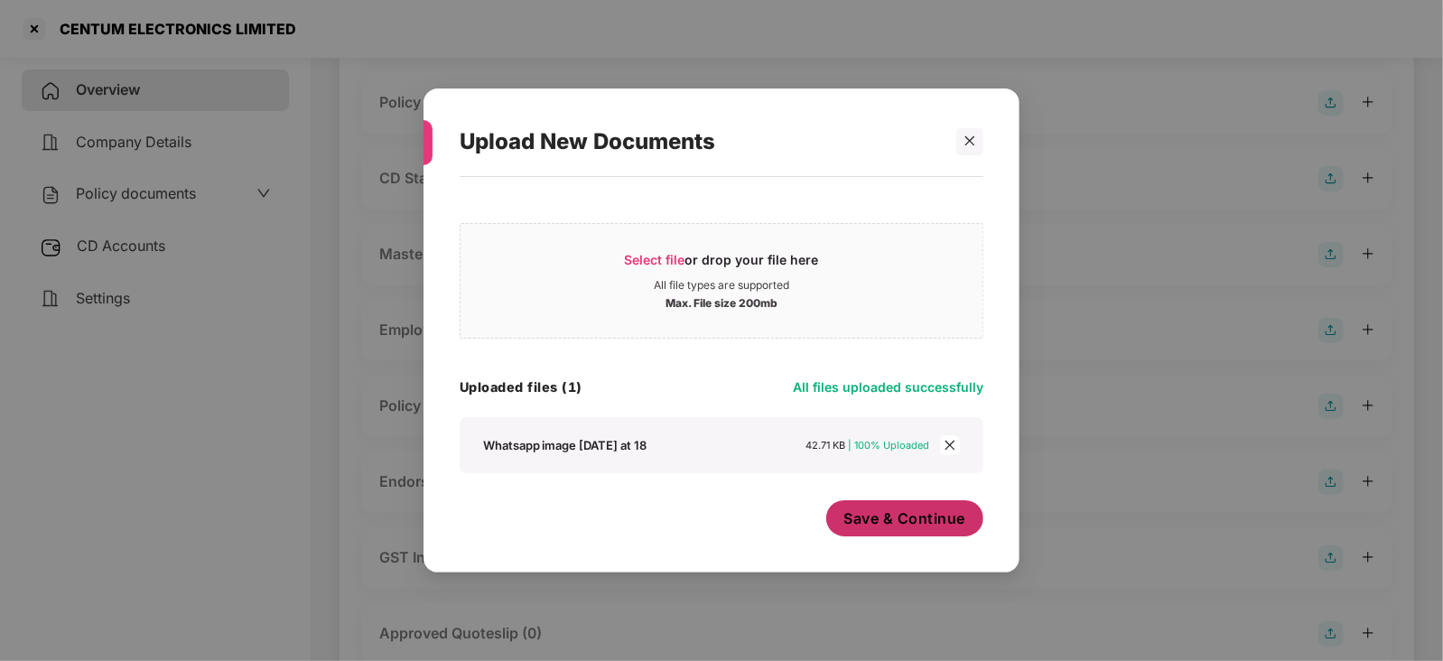
click at [916, 510] on span "Save & Continue" at bounding box center [905, 518] width 122 height 20
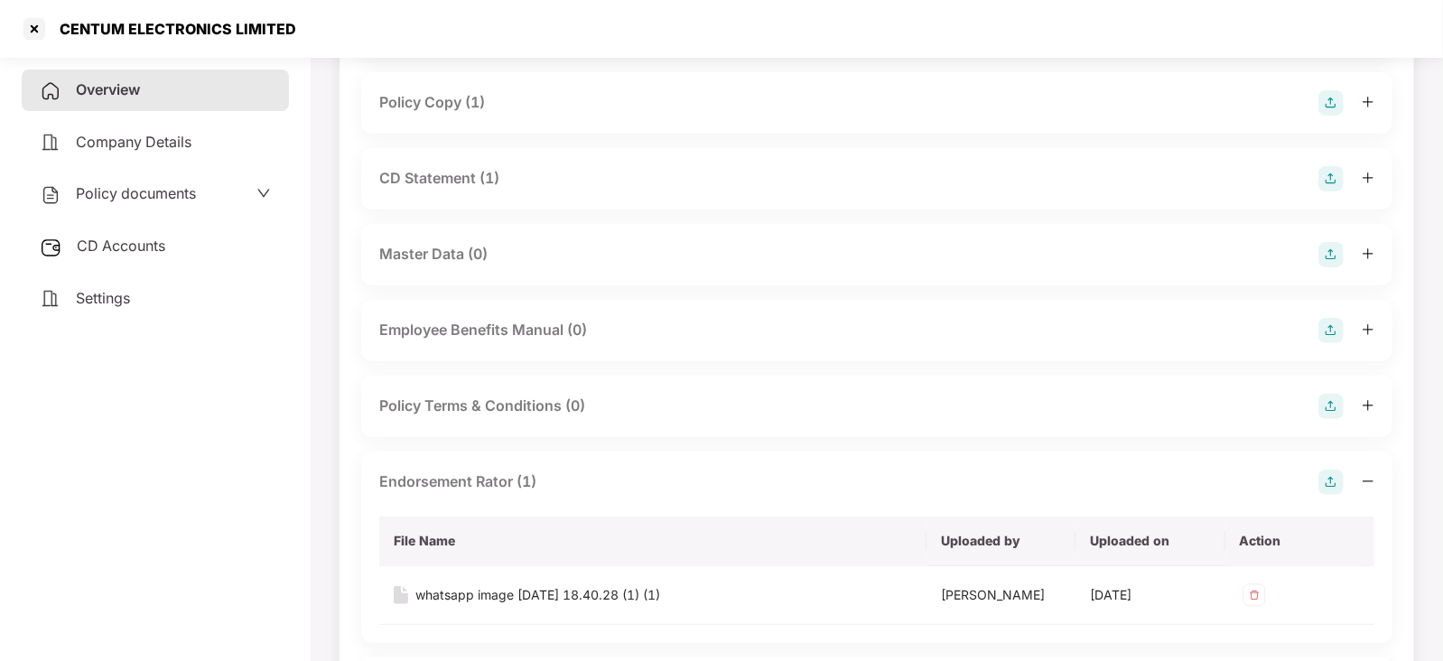
scroll to position [0, 0]
